Goal: Task Accomplishment & Management: Manage account settings

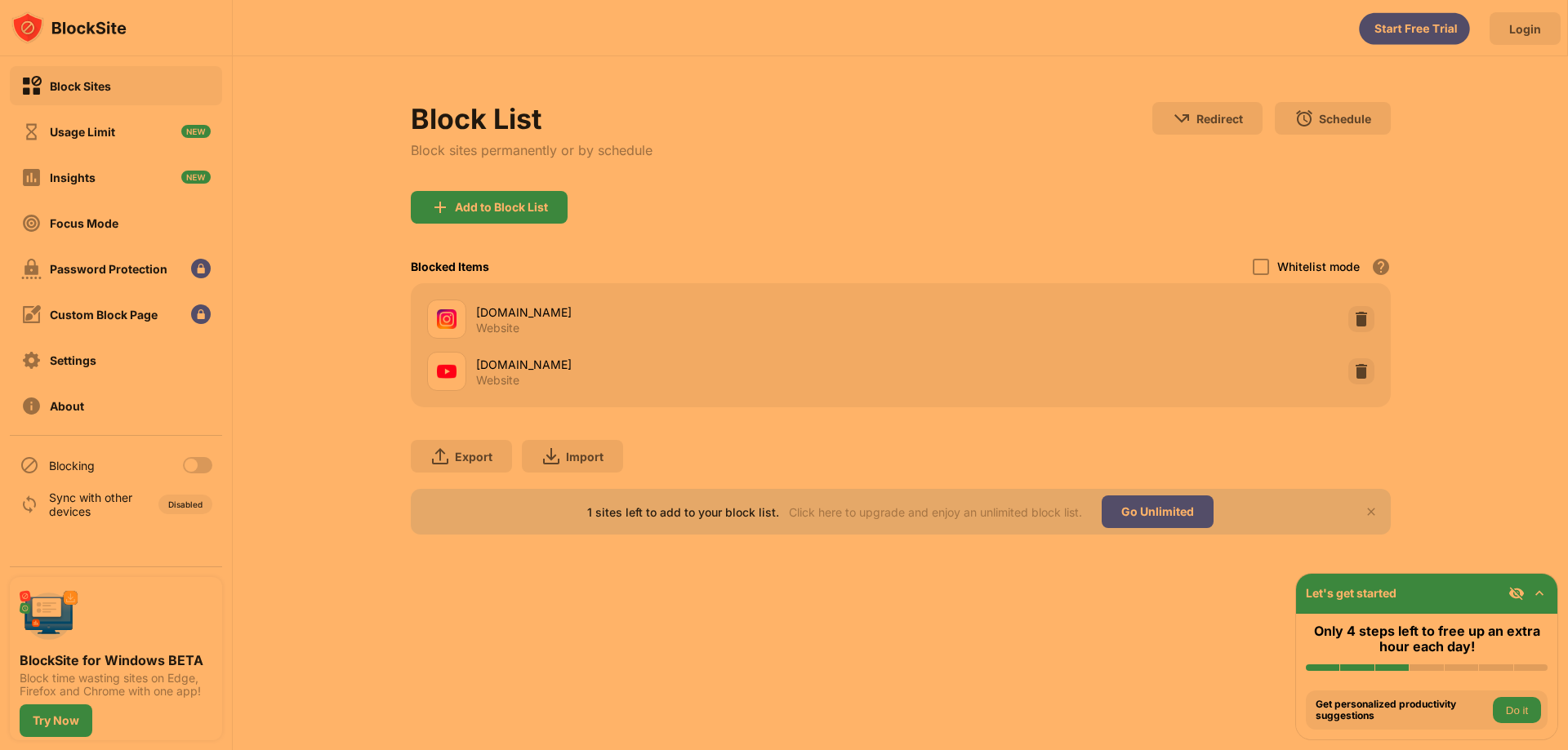
click at [200, 473] on div at bounding box center [197, 465] width 30 height 16
drag, startPoint x: 302, startPoint y: 448, endPoint x: 391, endPoint y: 274, distance: 195.4
click at [302, 447] on div "Block List Block sites permanently or by schedule Redirect Choose a site to be …" at bounding box center [900, 318] width 1335 height 524
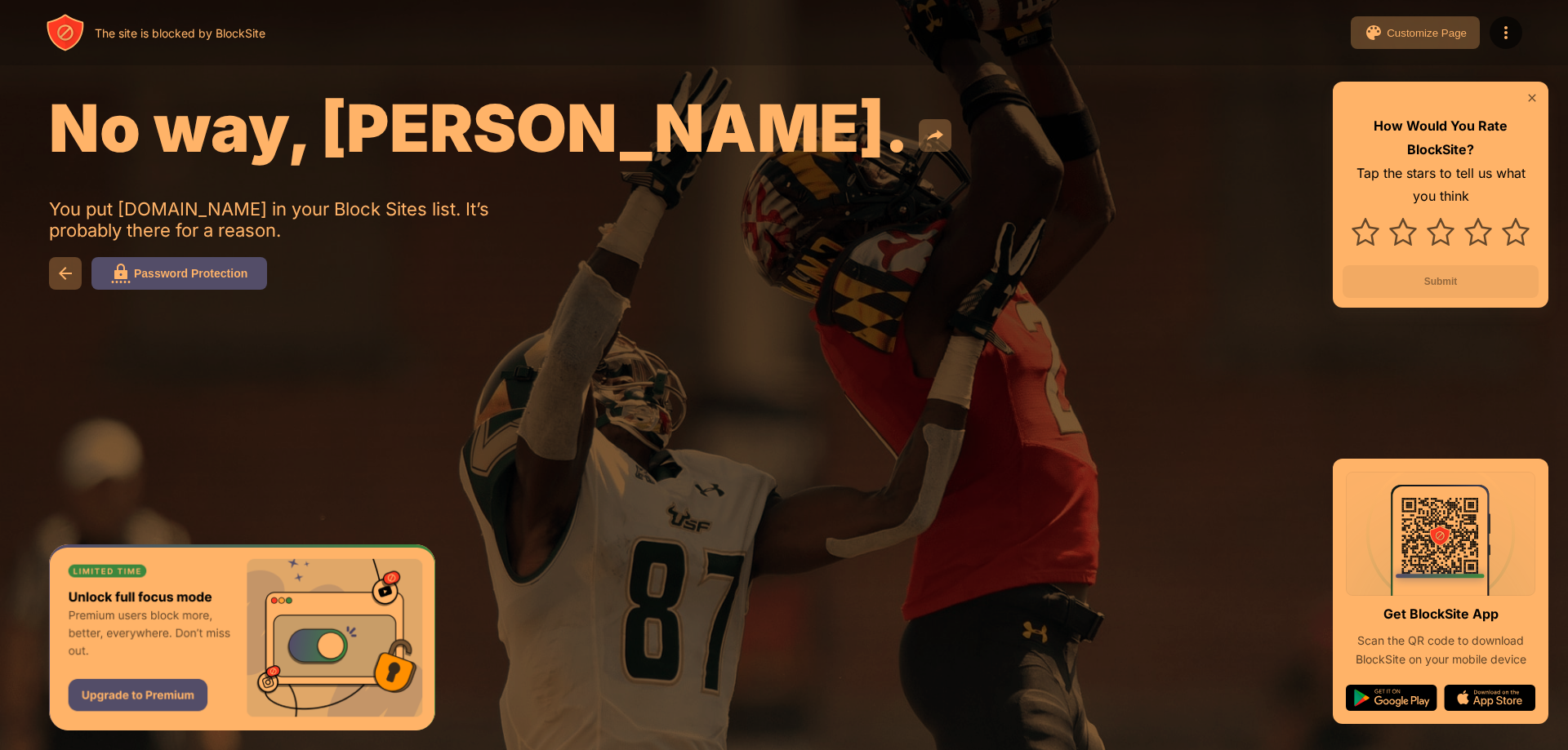
drag, startPoint x: 920, startPoint y: 66, endPoint x: 908, endPoint y: 66, distance: 12.0
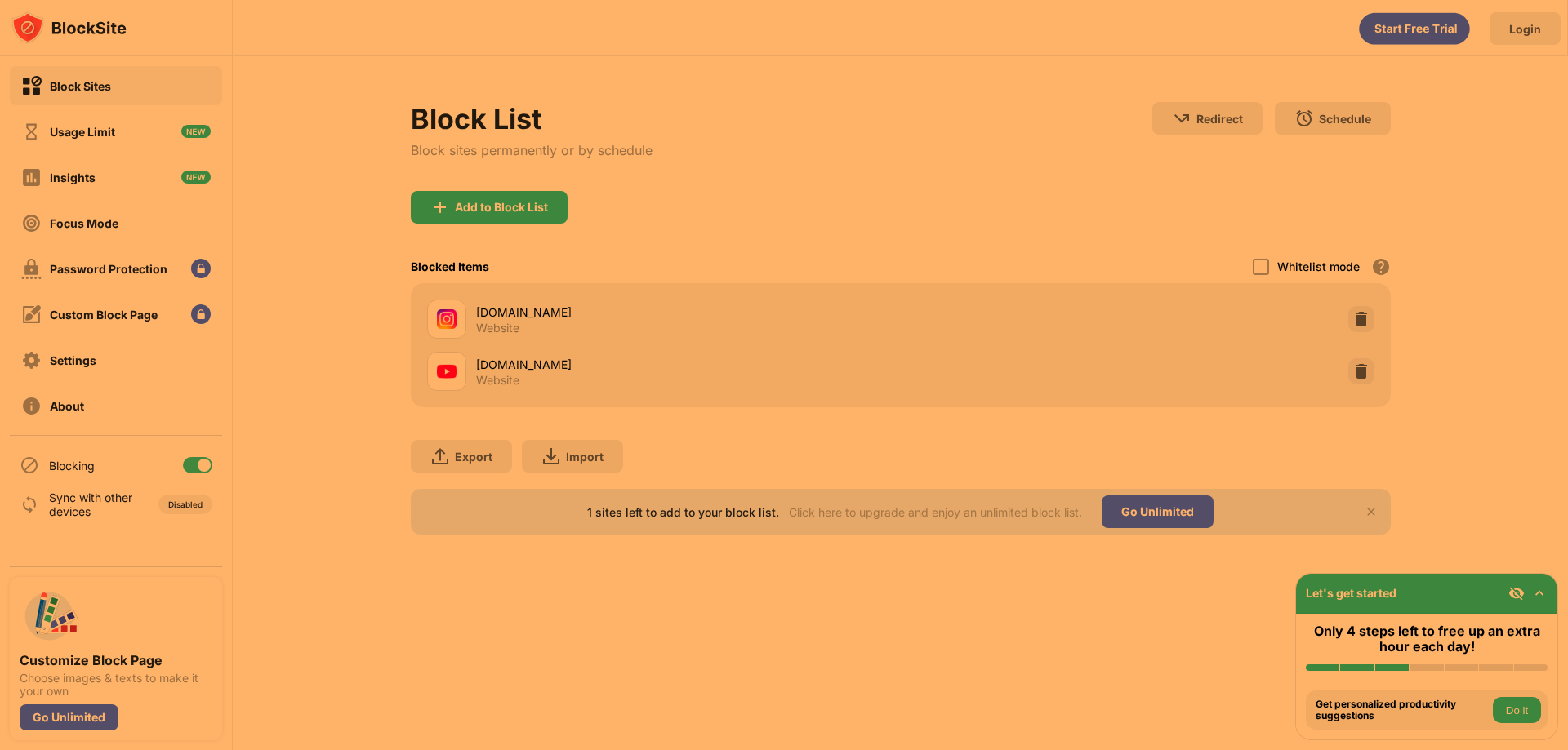
click at [191, 462] on div at bounding box center [197, 465] width 30 height 16
click at [304, 451] on div "Block List Block sites permanently or by schedule Redirect Choose a site to be …" at bounding box center [900, 318] width 1335 height 524
